Goal: Obtain resource: Obtain resource

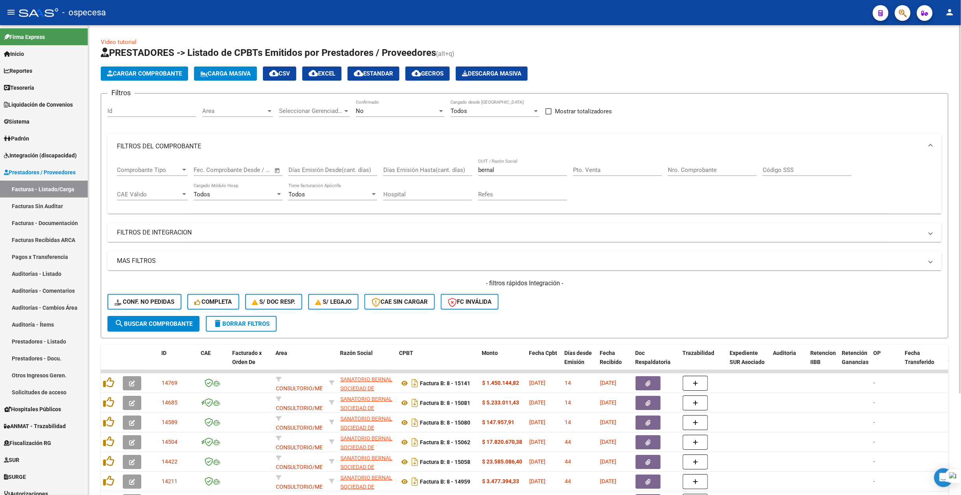
click at [520, 172] on input "bernal" at bounding box center [522, 170] width 89 height 7
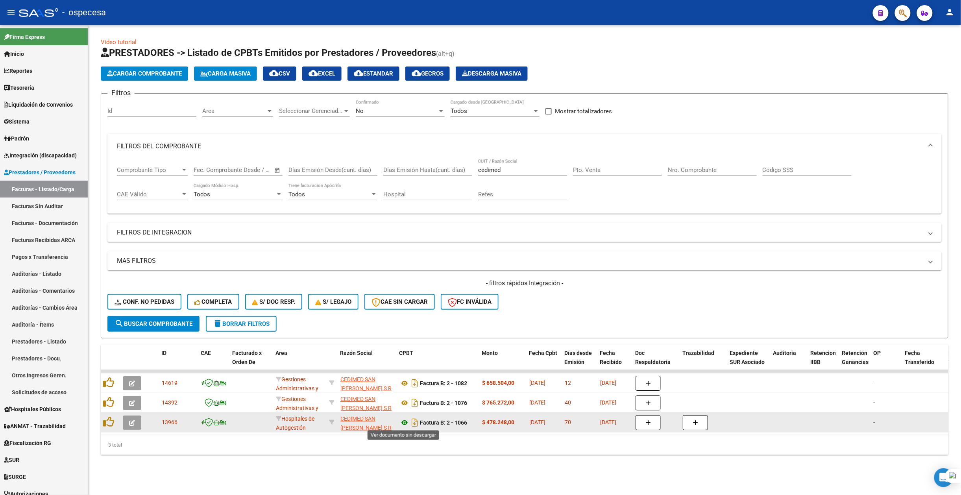
click at [405, 420] on icon at bounding box center [405, 422] width 10 height 9
click at [404, 420] on icon at bounding box center [405, 422] width 10 height 9
click at [416, 424] on icon "Descargar documento" at bounding box center [415, 423] width 10 height 13
click at [522, 480] on div "Video tutorial PRESTADORES -> Listado de CPBTs Emitidos por Prestadores / Prove…" at bounding box center [524, 252] width 873 height 455
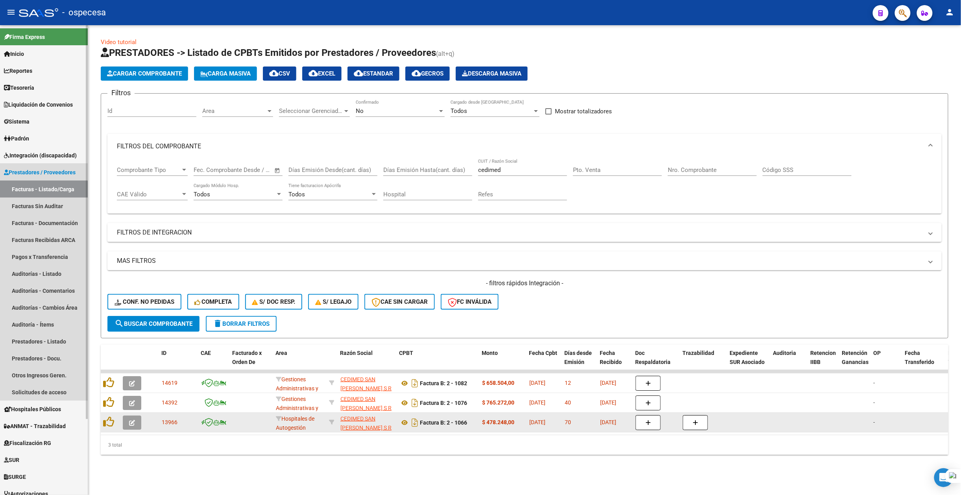
click at [27, 189] on link "Facturas - Listado/Carga" at bounding box center [44, 189] width 88 height 17
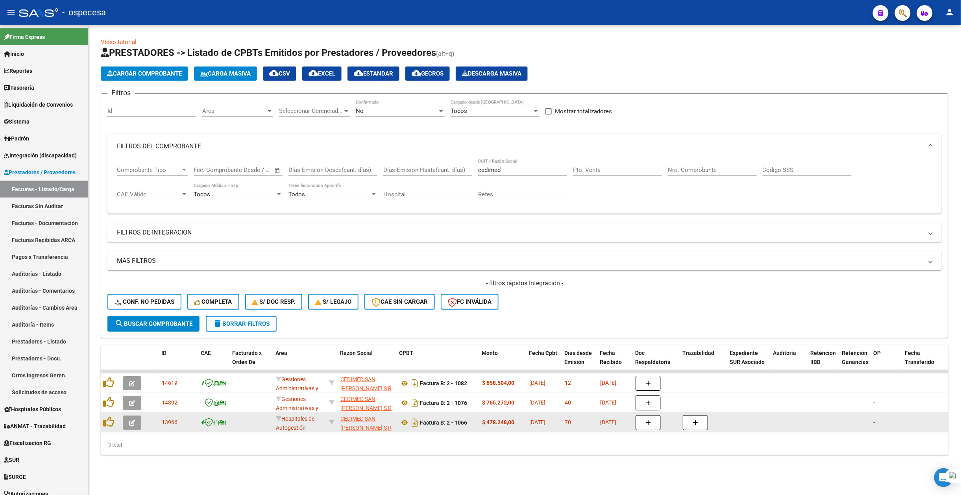
click at [281, 2] on mat-toolbar "menu - ospecesa person" at bounding box center [480, 12] width 961 height 25
click at [400, 172] on input "Días Emisión Hasta(cant. días)" at bounding box center [427, 170] width 89 height 7
click at [481, 170] on input "cedimed" at bounding box center [522, 170] width 89 height 7
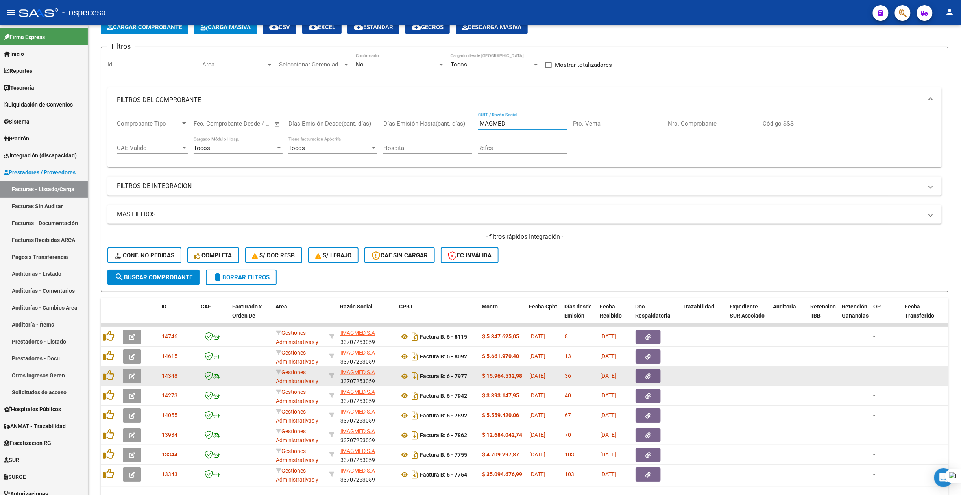
scroll to position [91, 0]
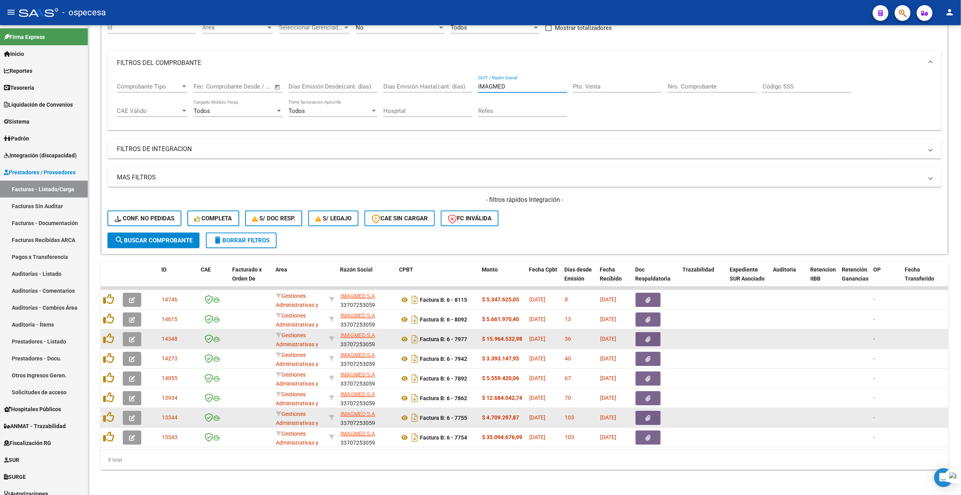
type input "IMAGMED"
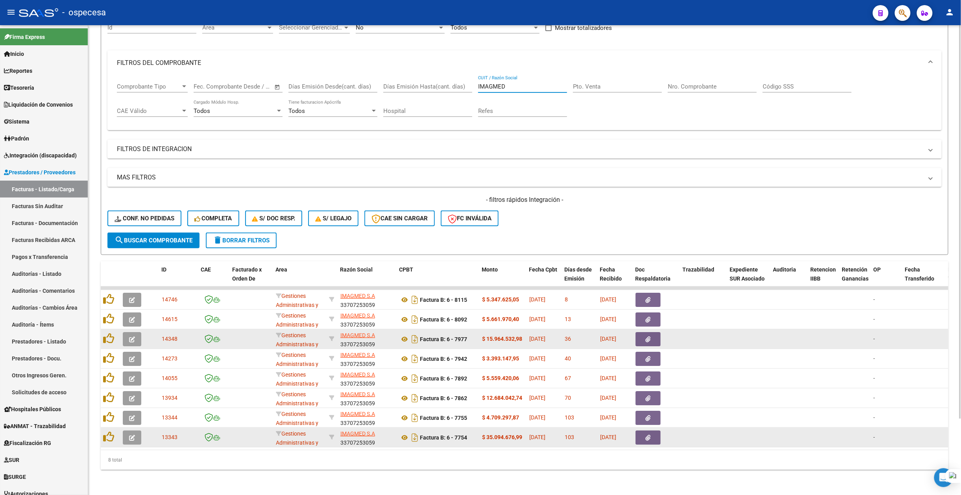
click at [637, 431] on button "button" at bounding box center [648, 438] width 25 height 14
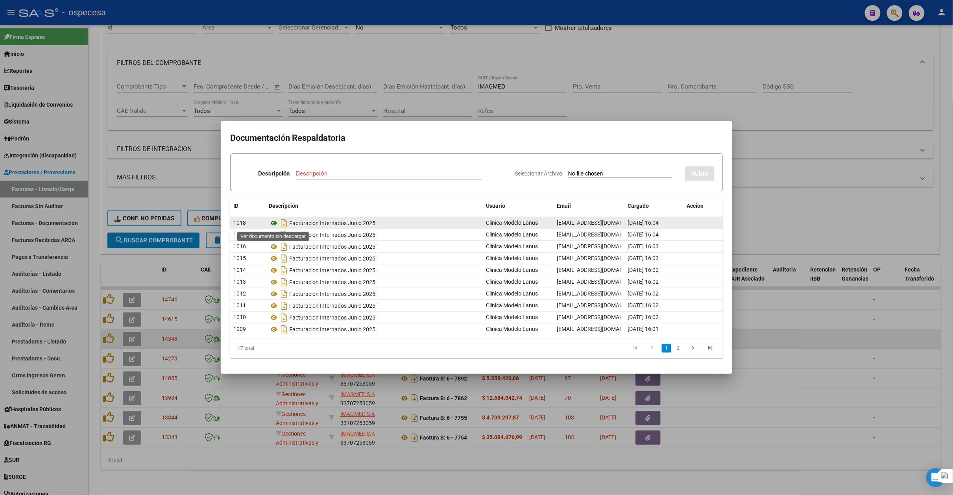
click at [274, 222] on icon at bounding box center [274, 222] width 10 height 9
click at [846, 134] on div at bounding box center [476, 247] width 953 height 495
